Goal: Task Accomplishment & Management: Manage account settings

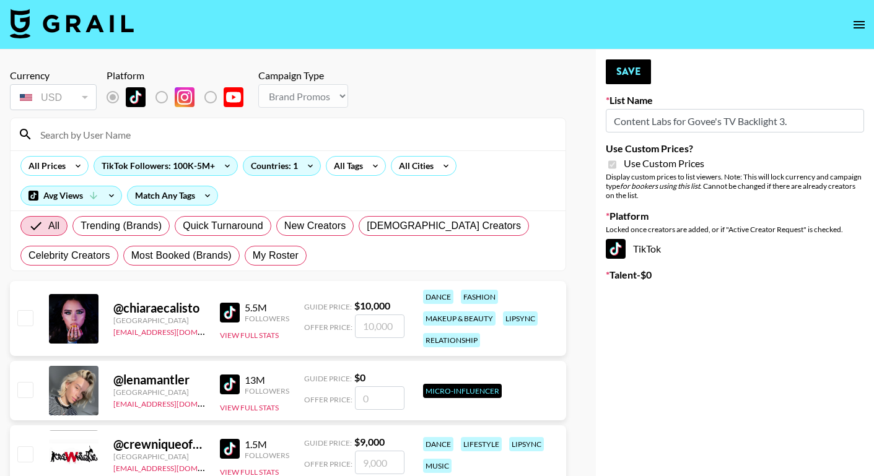
select select "Brand"
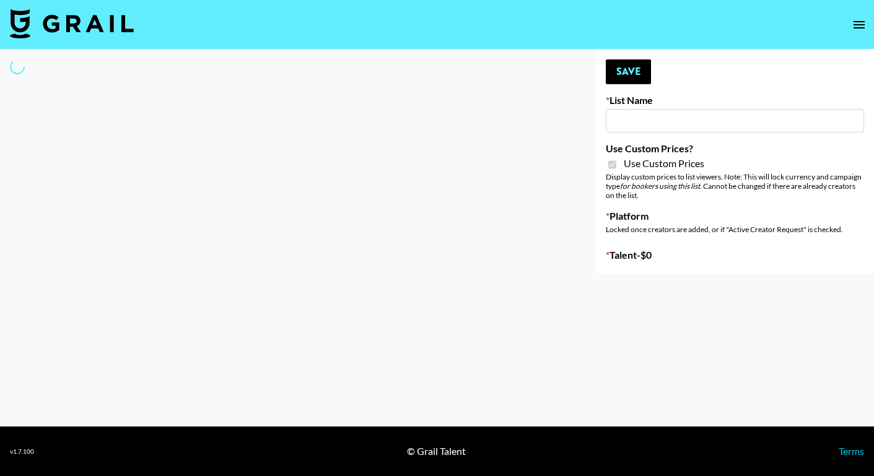
type input "Content Labs for Govee's TV Backlight 3."
checkbox input "true"
select select "Brand"
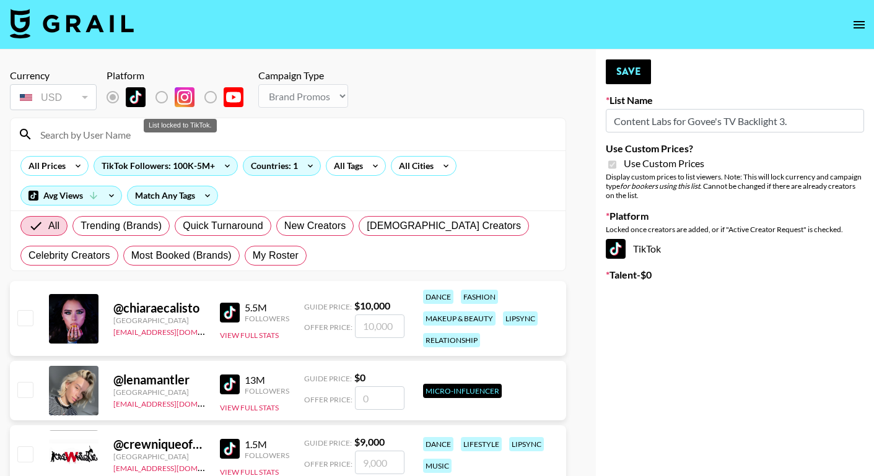
click at [106, 98] on label "List locked to TikTok." at bounding box center [123, 97] width 46 height 26
click at [82, 98] on div "USD" at bounding box center [53, 98] width 82 height 22
click at [304, 83] on div "Campaign Type Choose Type... Song Promos Brand Promos" at bounding box center [303, 88] width 90 height 38
click at [661, 119] on input "Content Labs for Govee's TV Backlight 3." at bounding box center [735, 121] width 258 height 24
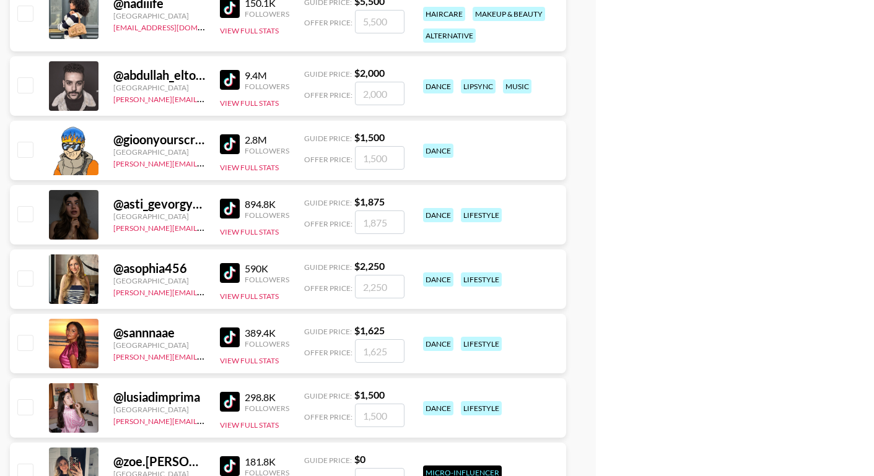
scroll to position [8632, 0]
